Goal: Book appointment/travel/reservation

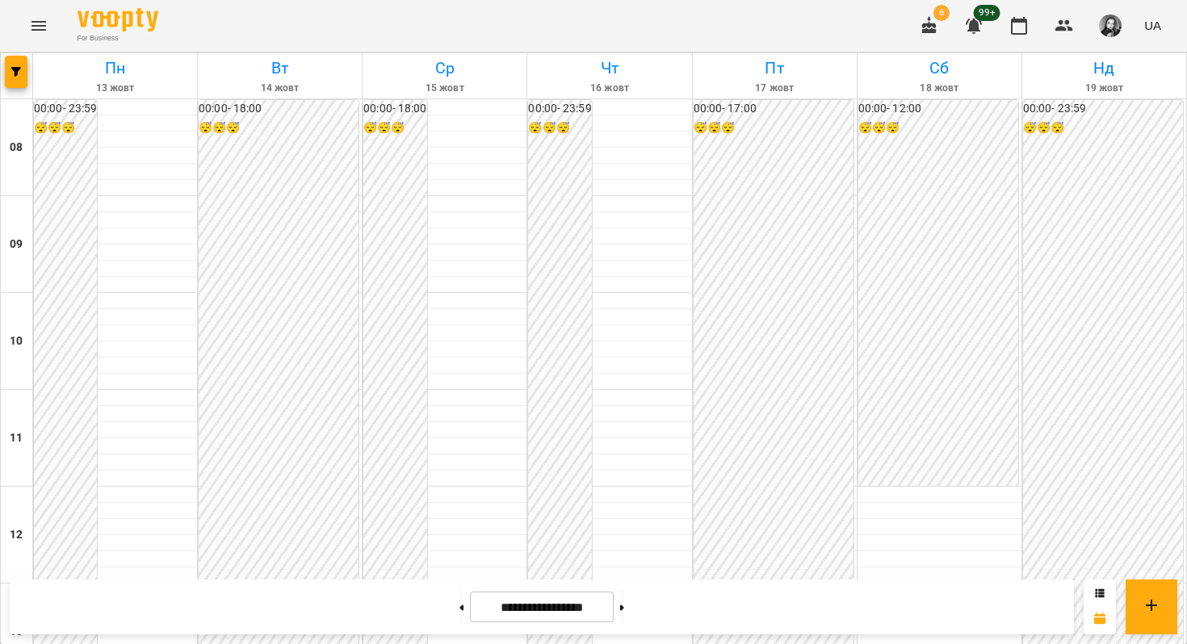
scroll to position [821, 0]
click at [624, 618] on button at bounding box center [622, 607] width 4 height 36
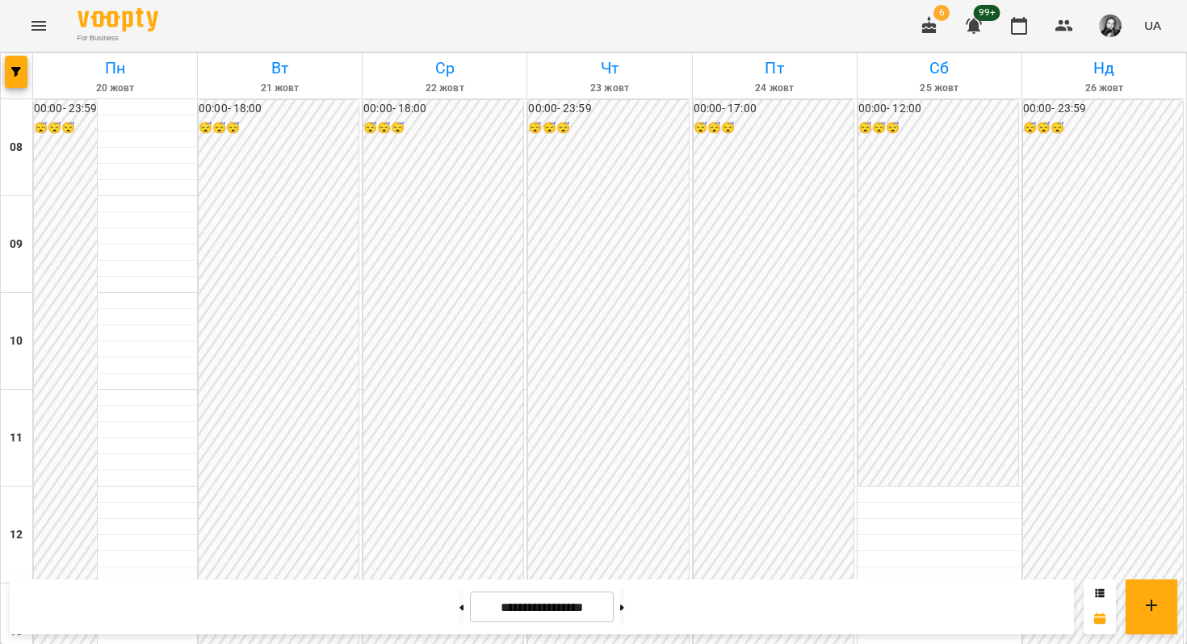
scroll to position [836, 0]
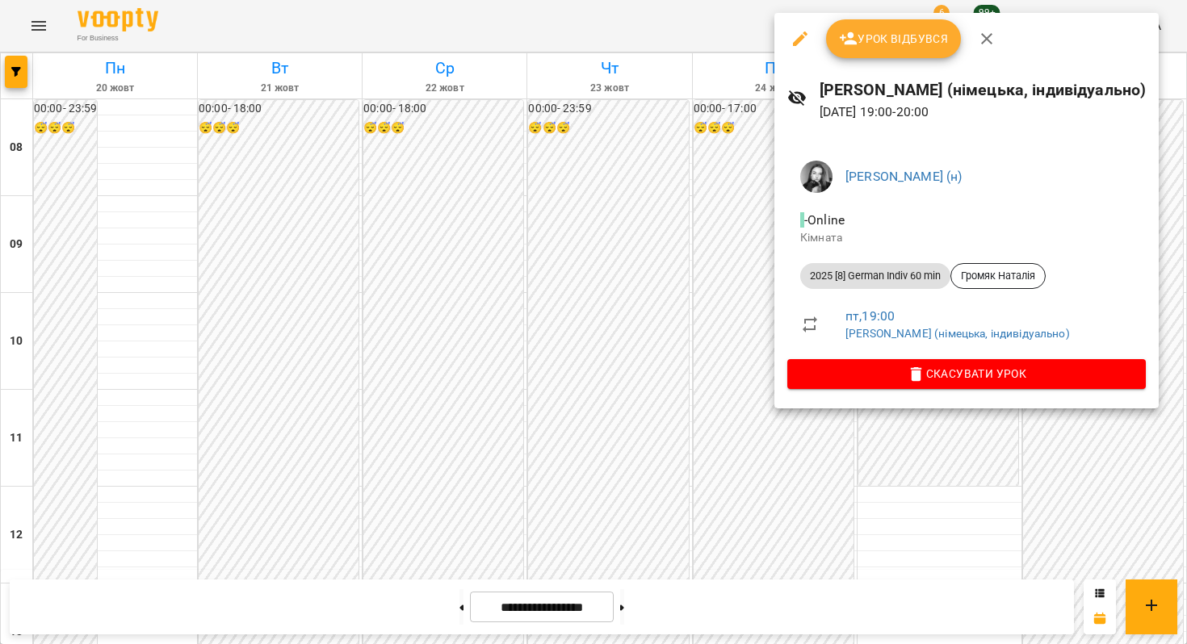
click at [697, 389] on div at bounding box center [593, 322] width 1187 height 644
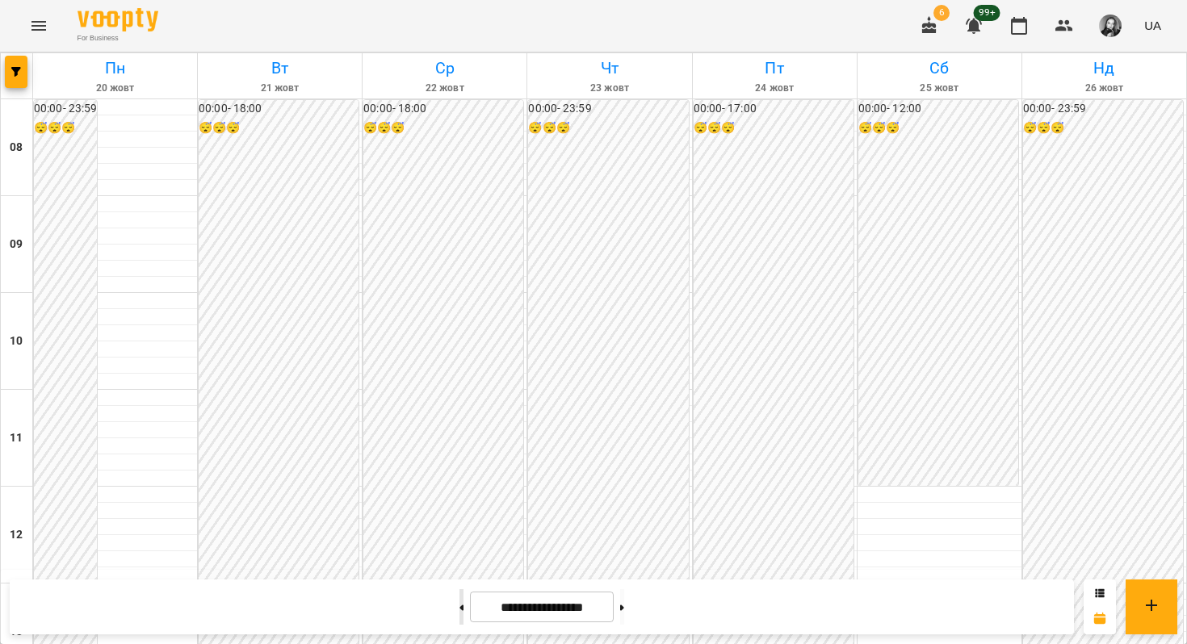
click at [459, 616] on button at bounding box center [461, 607] width 4 height 36
type input "**********"
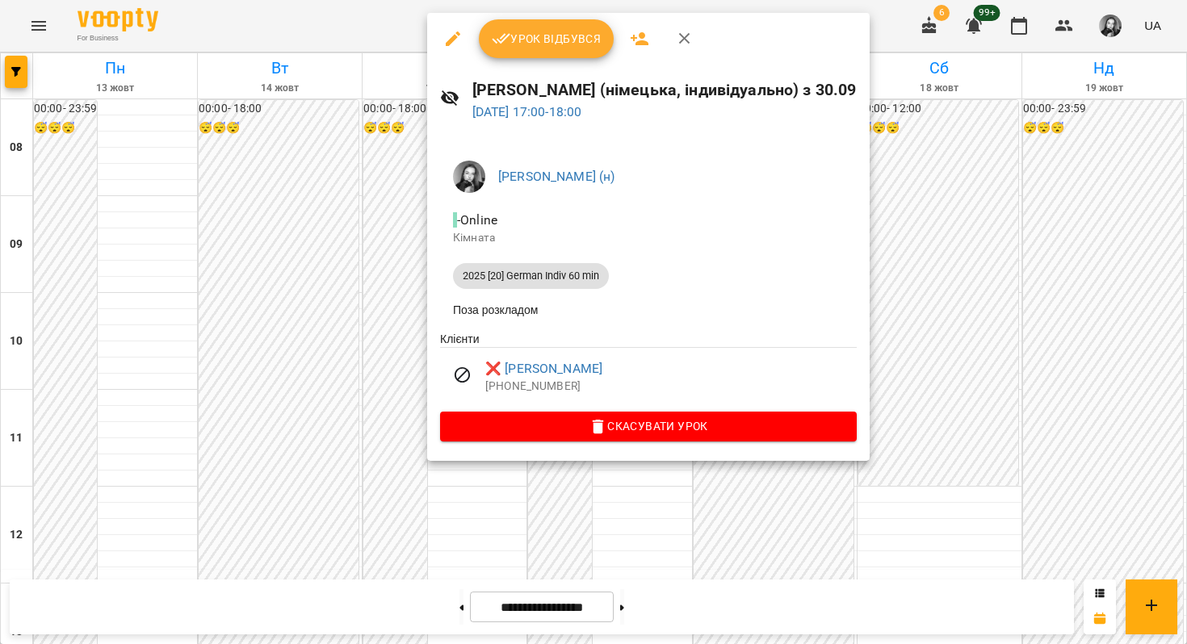
click at [369, 163] on div at bounding box center [593, 322] width 1187 height 644
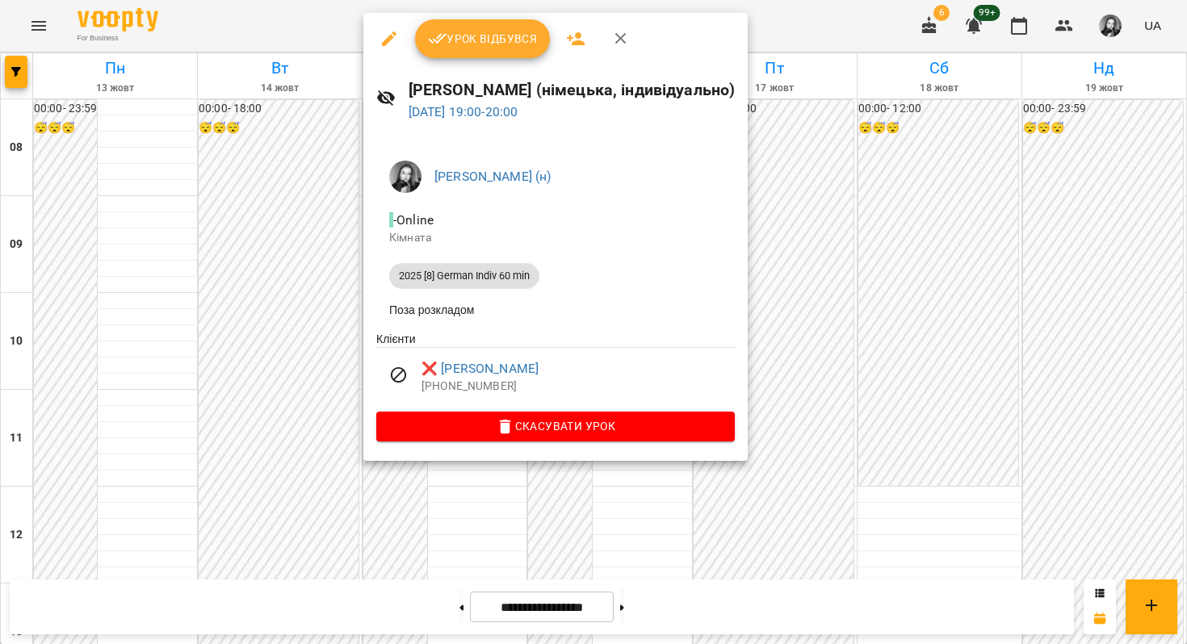
click at [293, 317] on div at bounding box center [593, 322] width 1187 height 644
